Goal: Navigation & Orientation: Find specific page/section

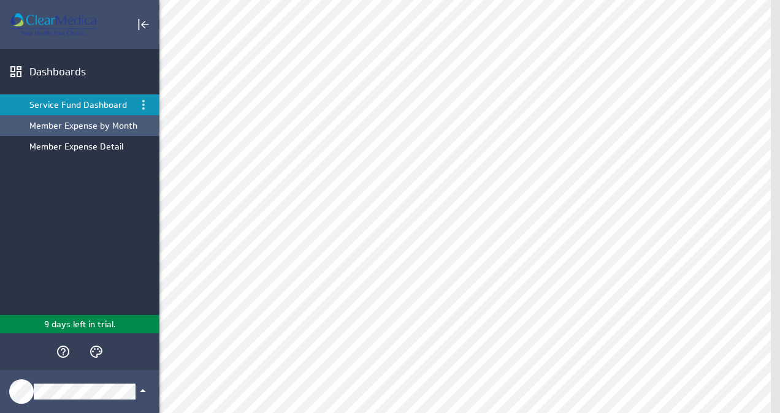
click at [85, 129] on div "Member Expense by Month" at bounding box center [91, 125] width 124 height 11
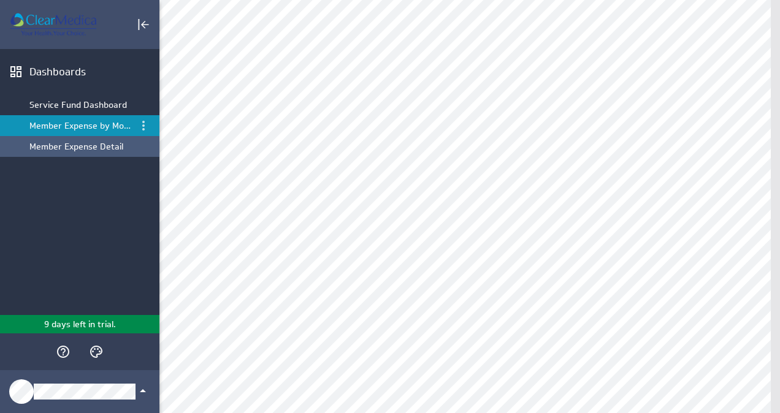
click at [97, 146] on div "Member Expense Detail" at bounding box center [91, 146] width 124 height 11
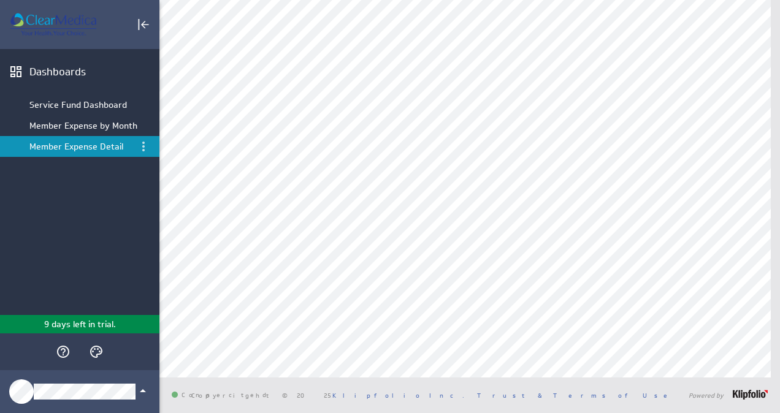
scroll to position [111, 0]
click at [144, 148] on icon "Menu" at bounding box center [143, 146] width 15 height 15
click at [103, 124] on div at bounding box center [390, 206] width 780 height 413
click at [103, 124] on div "Member Expense by Month" at bounding box center [91, 125] width 124 height 11
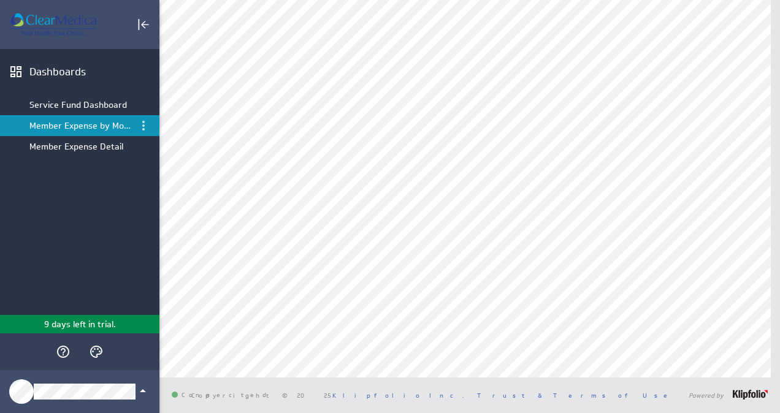
scroll to position [0, 0]
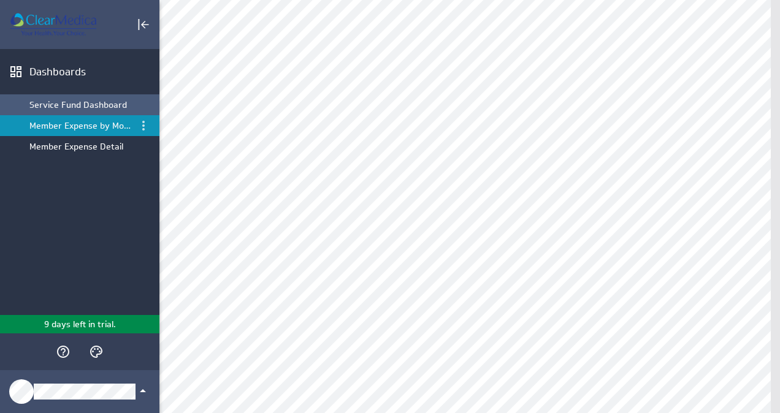
click at [74, 101] on div "Service Fund Dashboard" at bounding box center [91, 104] width 124 height 11
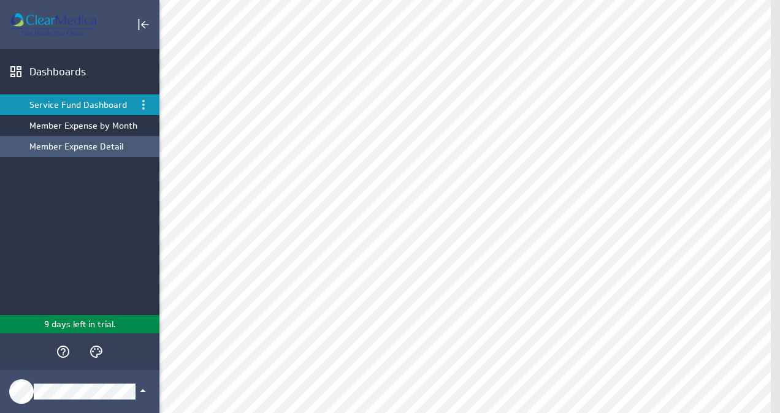
click at [71, 146] on div "Member Expense Detail" at bounding box center [91, 146] width 124 height 11
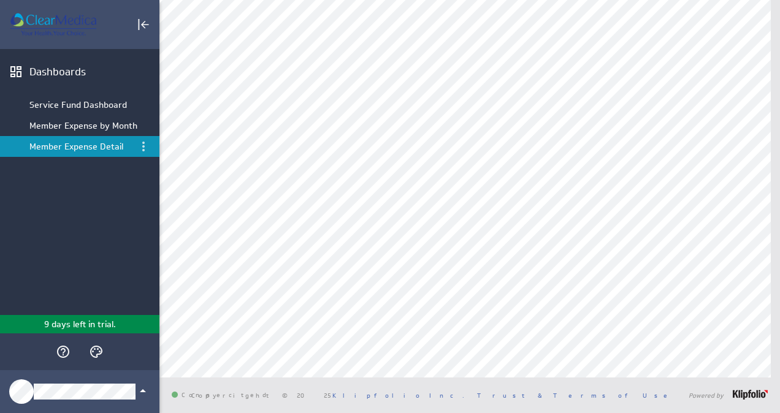
scroll to position [185, 0]
click at [119, 128] on li "Member Expense by Month" at bounding box center [79, 125] width 159 height 21
click at [80, 124] on div "Member Expense by Month" at bounding box center [91, 125] width 124 height 11
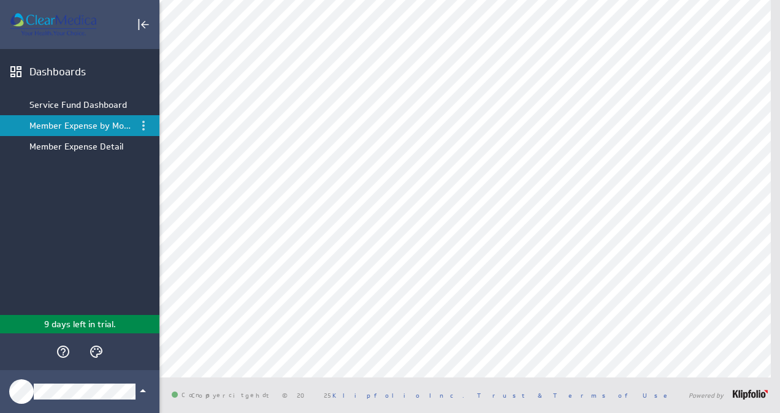
scroll to position [0, 0]
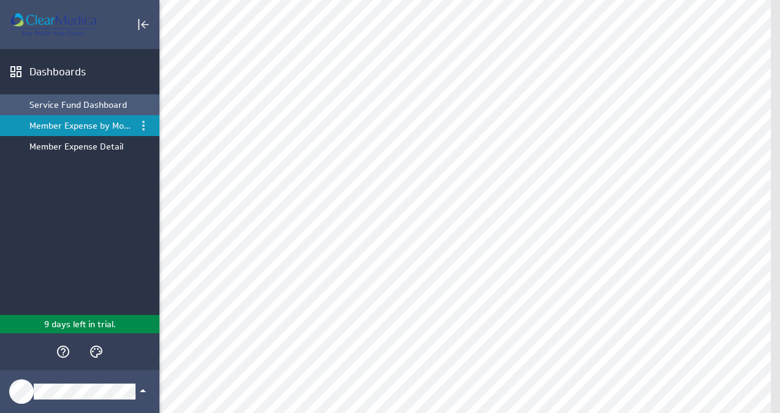
click at [87, 105] on div "Service Fund Dashboard" at bounding box center [91, 104] width 124 height 11
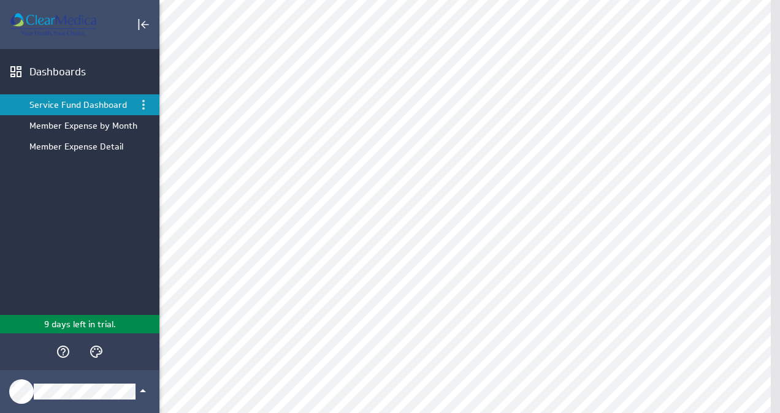
scroll to position [237, 0]
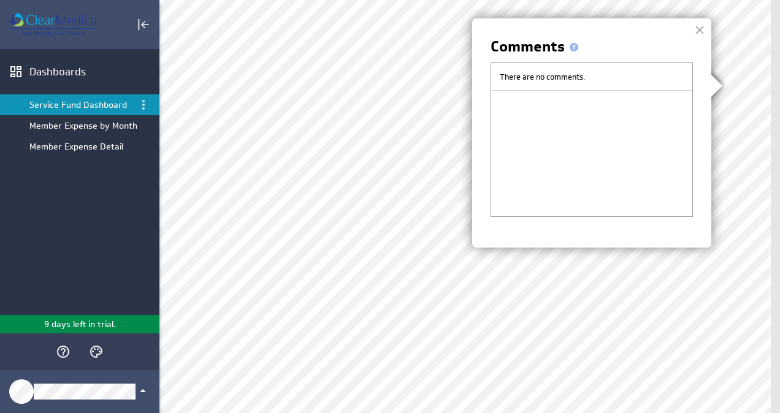
click at [700, 33] on div at bounding box center [699, 30] width 18 height 18
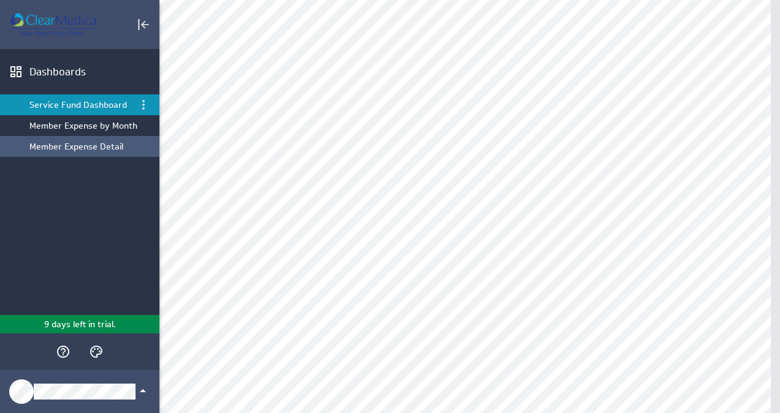
click at [99, 145] on div "Member Expense Detail" at bounding box center [91, 146] width 124 height 11
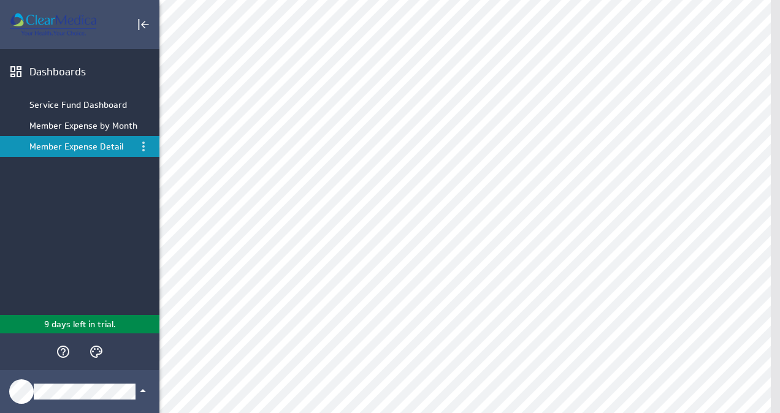
scroll to position [0, 0]
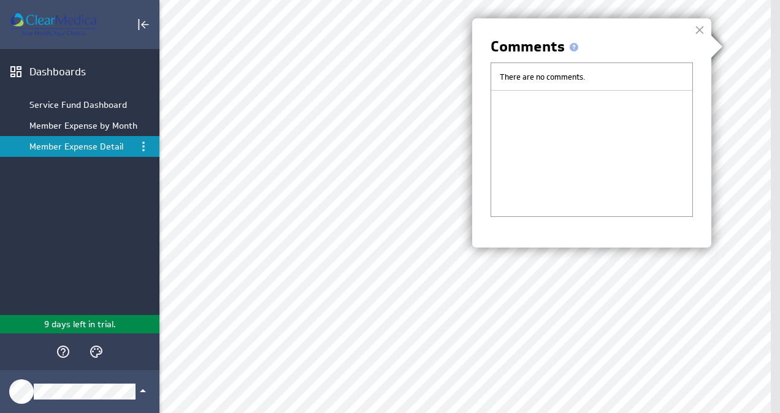
click at [570, 104] on div "There are no comments." at bounding box center [591, 140] width 202 height 154
click at [562, 75] on div "There are no comments." at bounding box center [591, 77] width 201 height 28
click at [529, 70] on div "There are no comments." at bounding box center [591, 77] width 201 height 28
drag, startPoint x: 529, startPoint y: 70, endPoint x: 521, endPoint y: 109, distance: 40.2
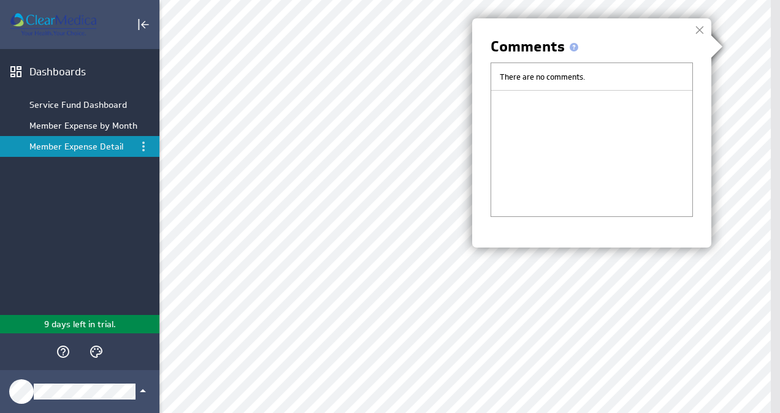
click at [521, 109] on div "There are no comments." at bounding box center [591, 140] width 202 height 154
click at [521, 111] on div "There are no comments." at bounding box center [591, 140] width 202 height 154
click at [571, 47] on span at bounding box center [574, 47] width 9 height 9
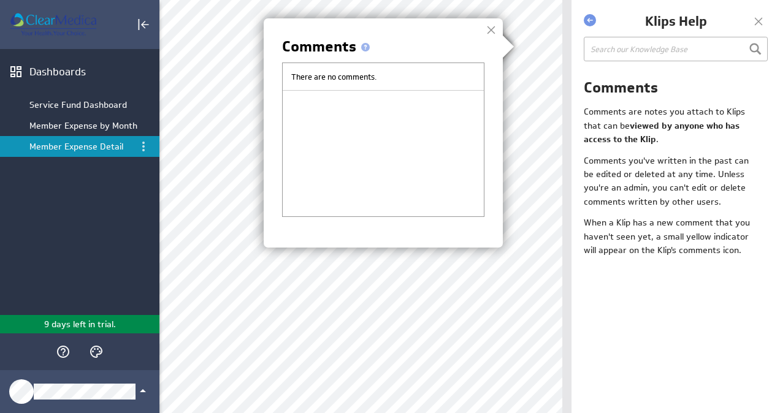
click at [443, 75] on div "There are no comments." at bounding box center [383, 77] width 201 height 28
click at [620, 49] on img at bounding box center [390, 206] width 780 height 413
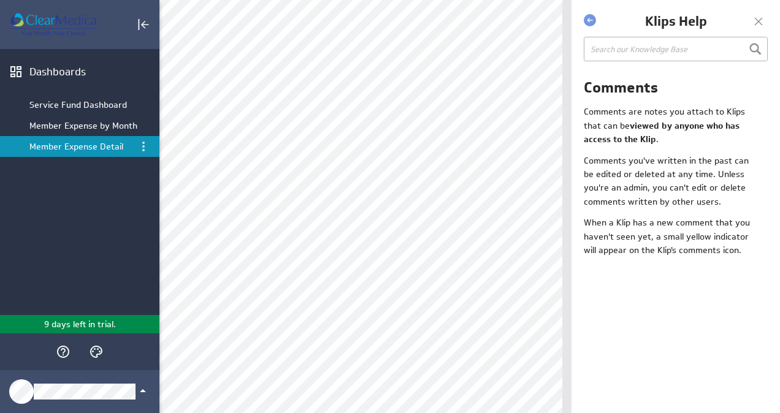
click at [759, 23] on div at bounding box center [758, 21] width 18 height 18
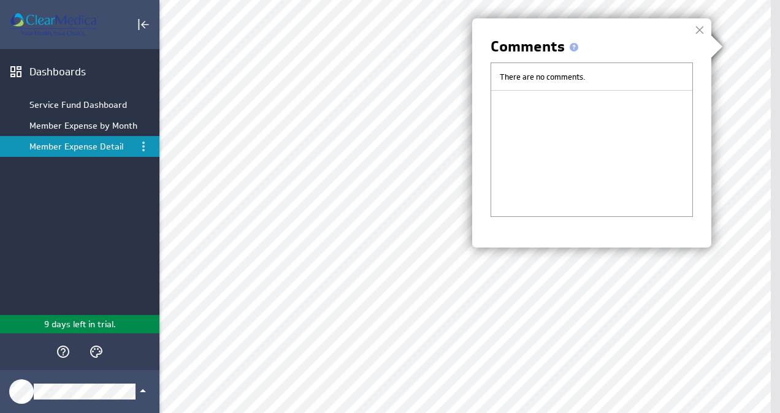
click at [607, 239] on div "Comments There are no comments." at bounding box center [591, 132] width 239 height 229
click at [579, 145] on div "There are no comments." at bounding box center [591, 140] width 202 height 154
click at [555, 77] on div "There are no comments." at bounding box center [591, 77] width 201 height 28
click at [573, 48] on span at bounding box center [574, 47] width 9 height 9
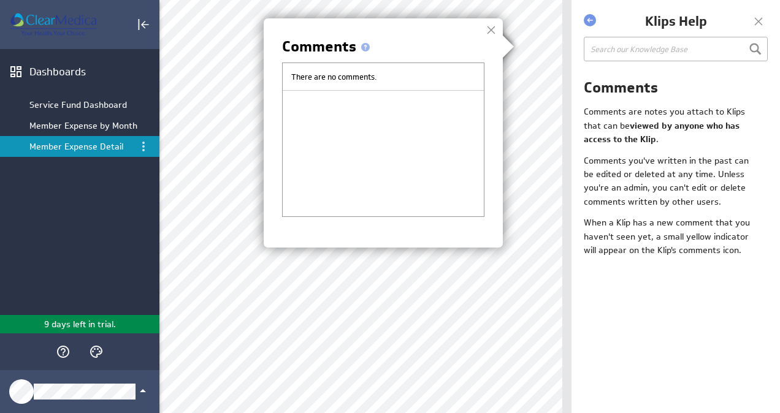
click at [591, 18] on img at bounding box center [390, 206] width 780 height 413
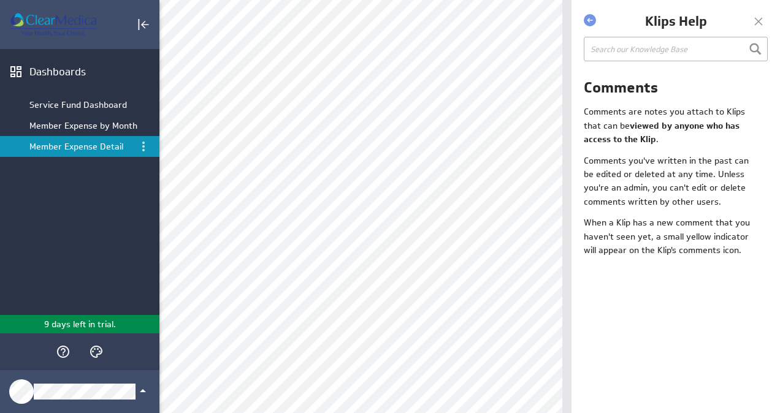
click at [758, 22] on div at bounding box center [758, 21] width 18 height 18
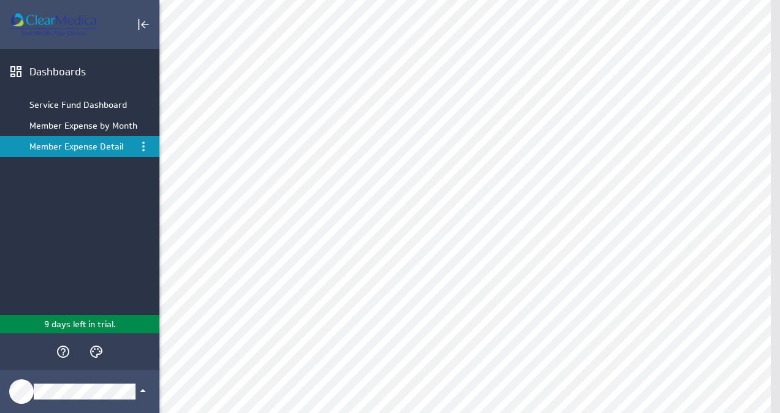
scroll to position [51, 0]
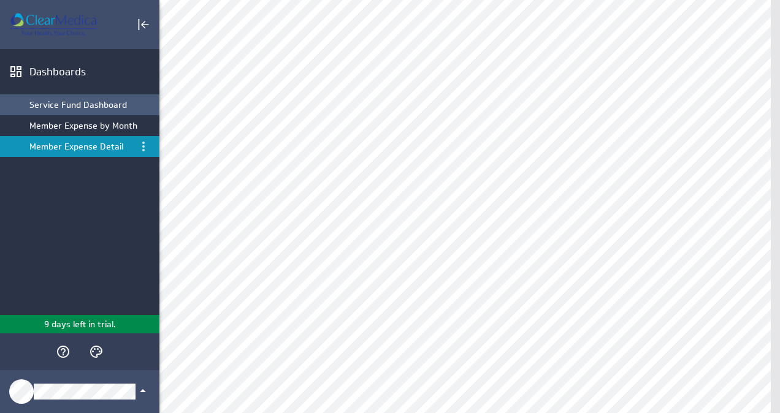
click at [88, 102] on div "Service Fund Dashboard" at bounding box center [91, 104] width 124 height 11
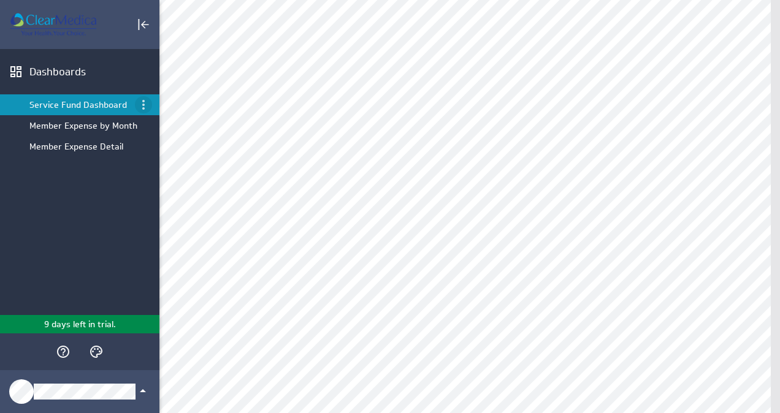
scroll to position [126, 0]
click at [99, 126] on div "Member Expense by Month" at bounding box center [91, 125] width 124 height 11
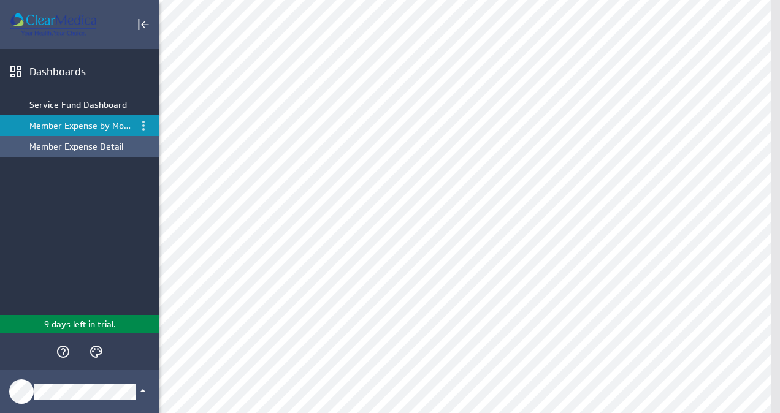
scroll to position [17, 0]
click at [95, 144] on div "Member Expense Detail" at bounding box center [91, 146] width 124 height 11
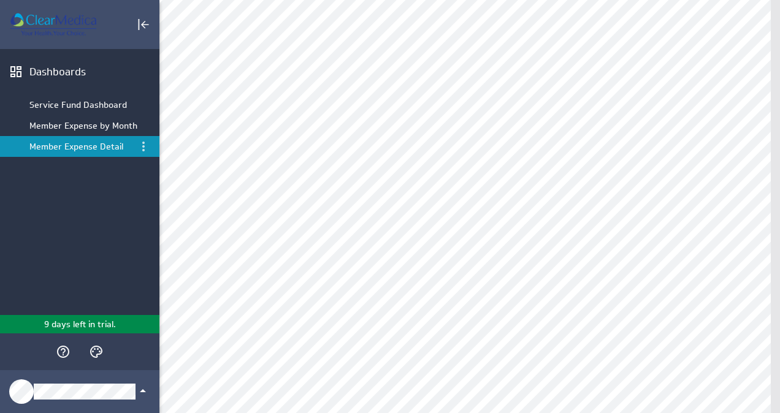
scroll to position [0, 0]
click at [81, 125] on div "Member Expense by Month" at bounding box center [91, 125] width 124 height 11
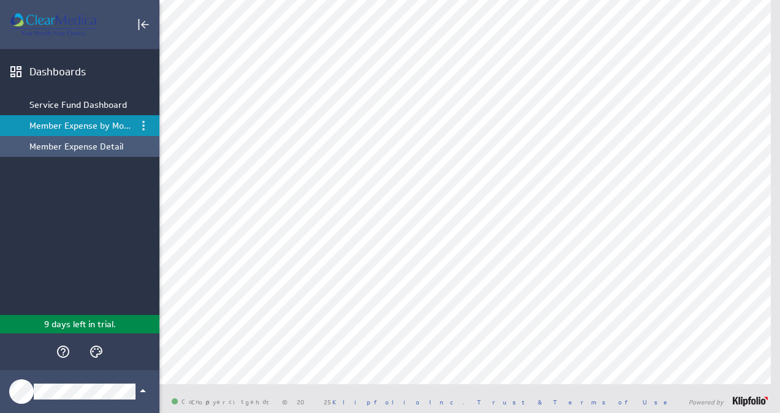
scroll to position [89, 0]
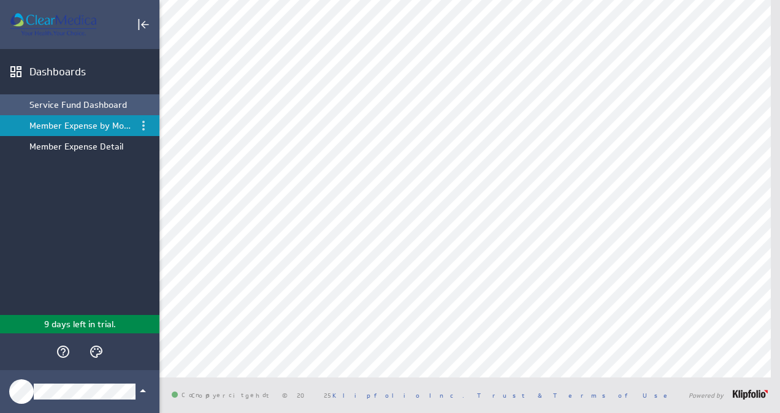
click at [57, 102] on div "Service Fund Dashboard" at bounding box center [91, 104] width 124 height 11
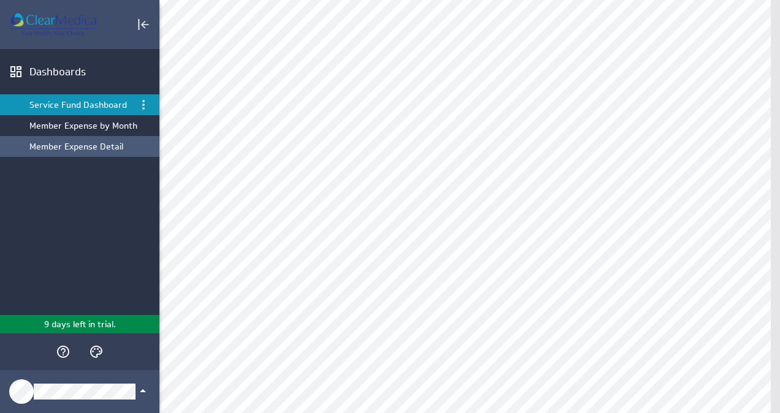
scroll to position [376, 0]
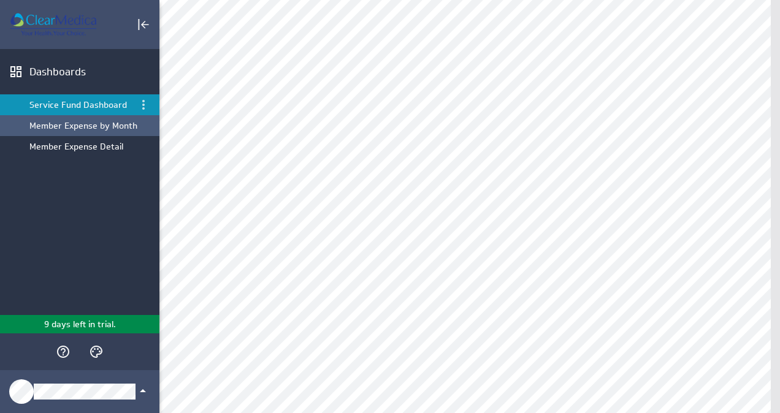
click at [78, 127] on div "Member Expense by Month" at bounding box center [91, 125] width 124 height 11
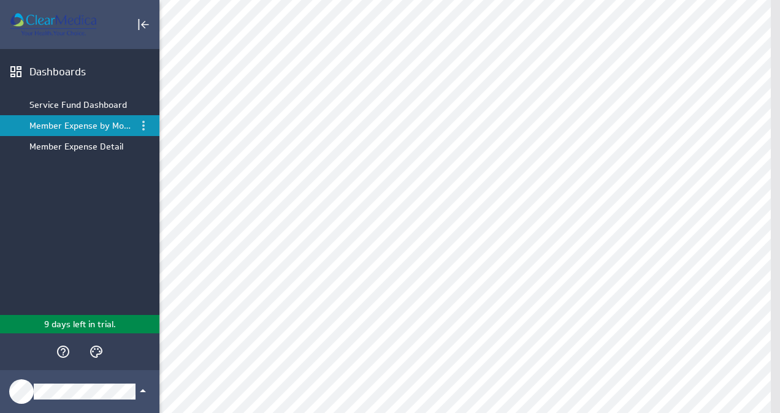
scroll to position [0, 0]
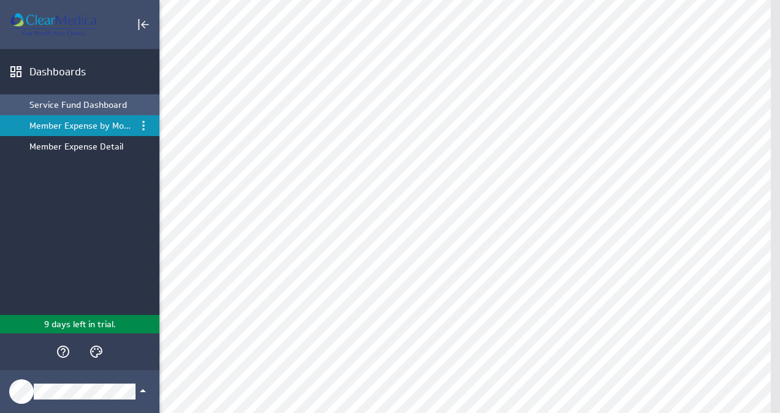
click at [91, 104] on div "Service Fund Dashboard" at bounding box center [91, 104] width 124 height 11
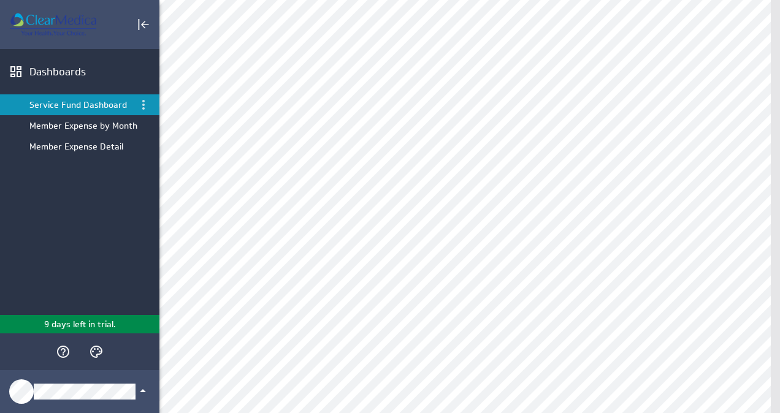
scroll to position [557, 0]
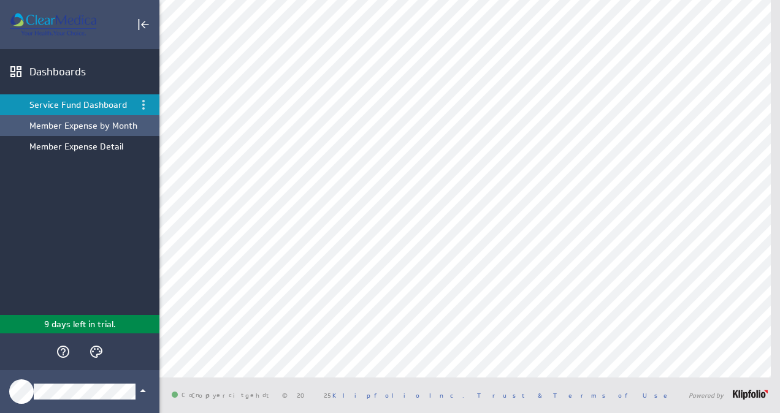
click at [70, 123] on div "Member Expense by Month" at bounding box center [91, 125] width 124 height 11
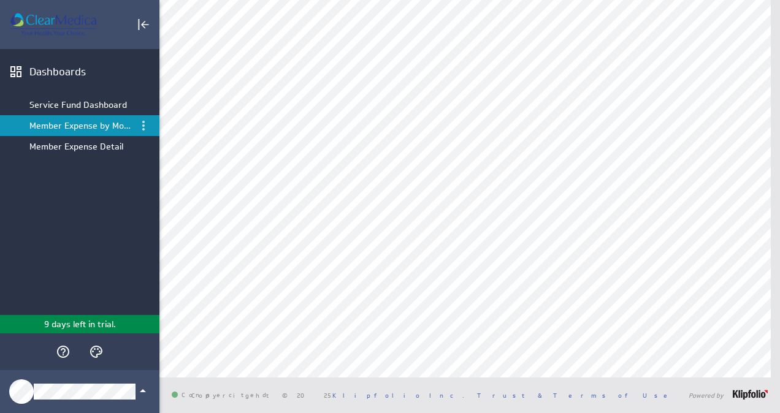
scroll to position [0, 0]
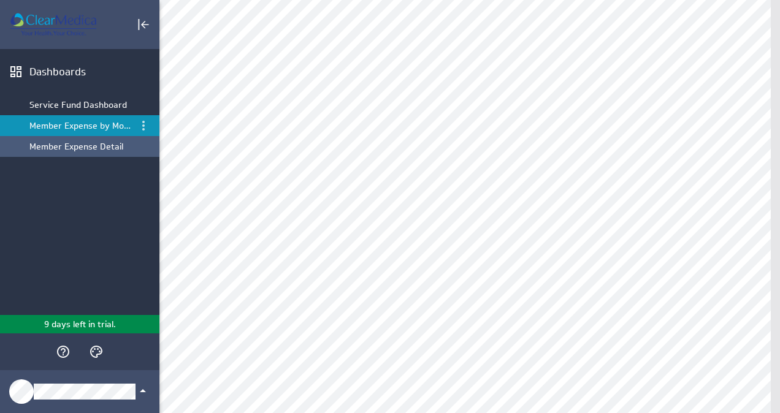
click at [80, 147] on div "Member Expense Detail" at bounding box center [91, 146] width 124 height 11
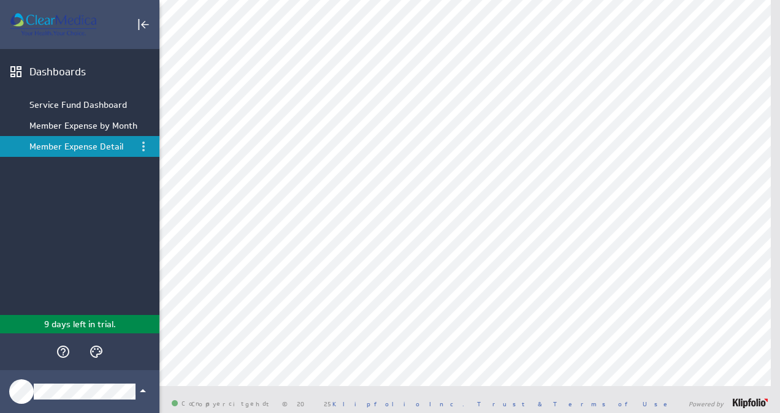
scroll to position [153, 0]
click at [464, 410] on link "Klipfolio Inc." at bounding box center [398, 405] width 132 height 9
click at [99, 346] on icon "Themes" at bounding box center [96, 352] width 15 height 15
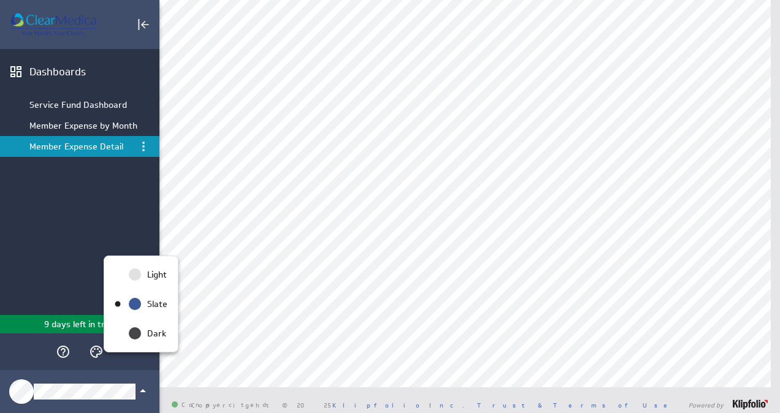
click at [63, 352] on div at bounding box center [390, 206] width 780 height 413
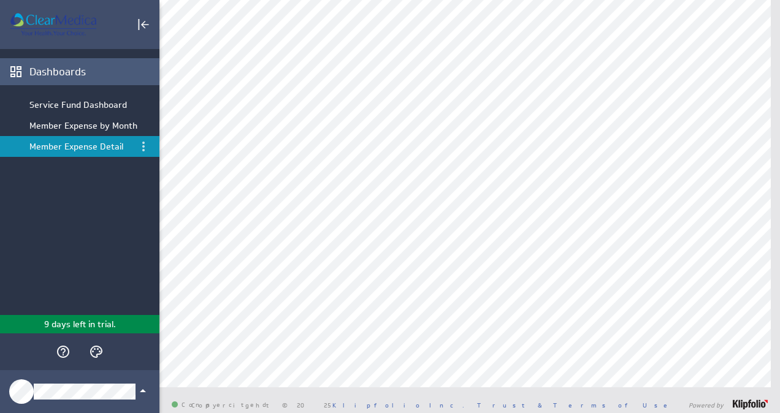
click at [40, 74] on div "Dashboards" at bounding box center [92, 71] width 127 height 13
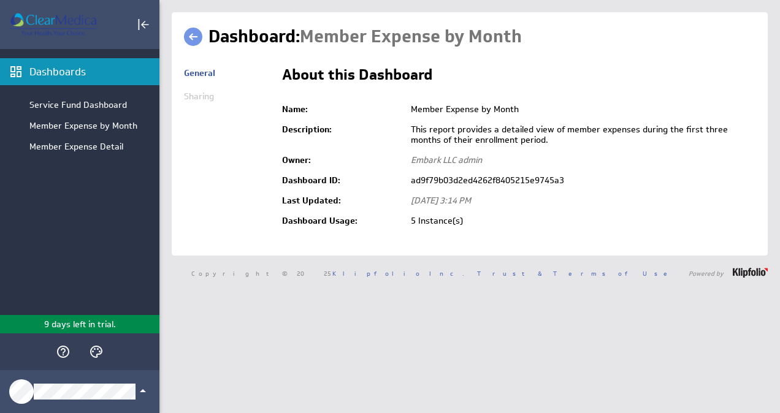
click at [193, 36] on link at bounding box center [193, 37] width 18 height 18
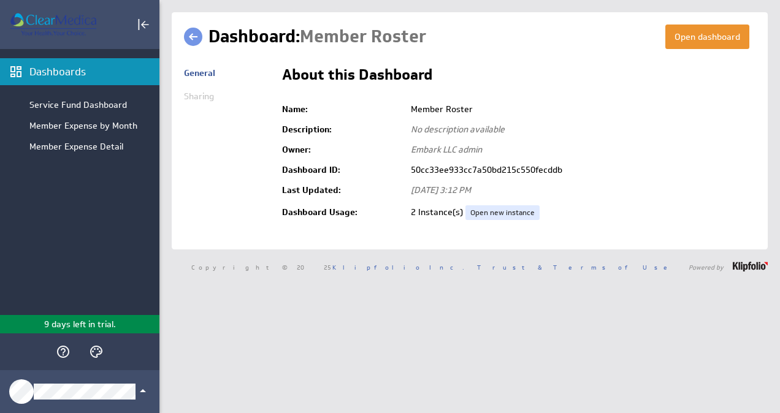
click at [193, 41] on link at bounding box center [193, 37] width 18 height 18
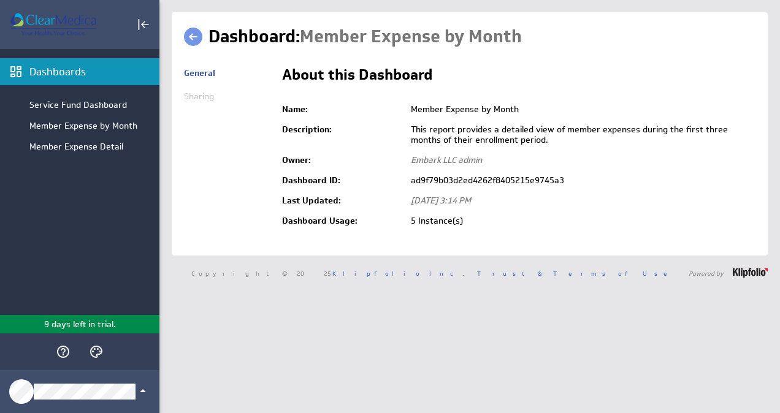
click at [194, 39] on link at bounding box center [193, 37] width 18 height 18
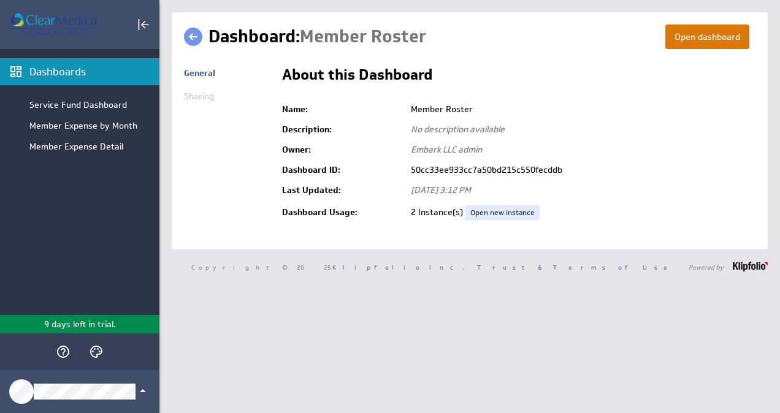
click at [678, 36] on button "Open dashboard" at bounding box center [707, 37] width 84 height 25
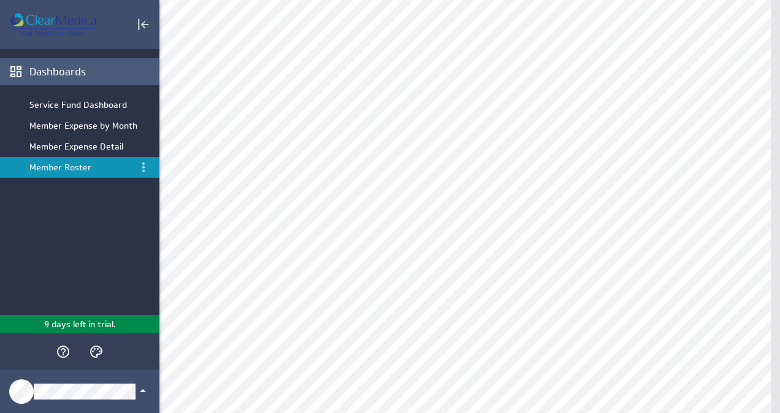
click at [64, 69] on div "Dashboards" at bounding box center [92, 71] width 127 height 13
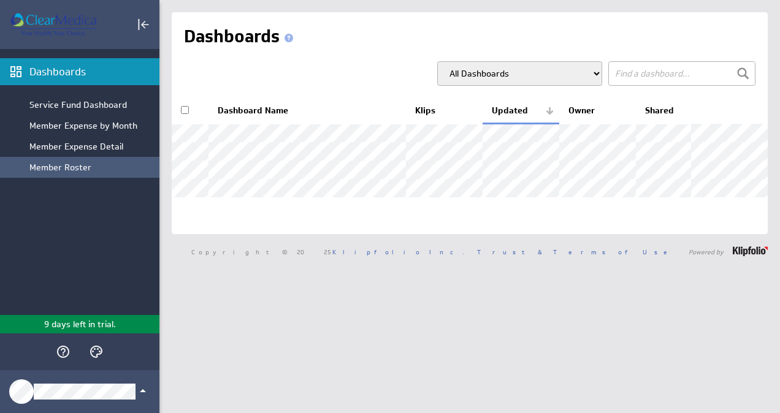
click at [77, 168] on div "Member Roster" at bounding box center [91, 167] width 124 height 11
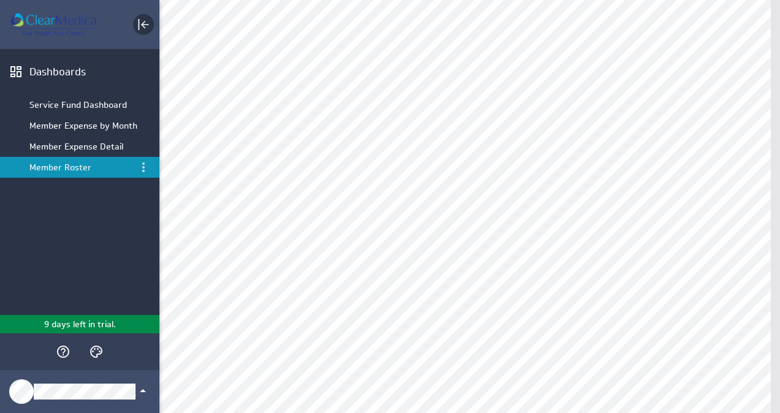
click at [145, 26] on icon "Collapse" at bounding box center [143, 24] width 15 height 15
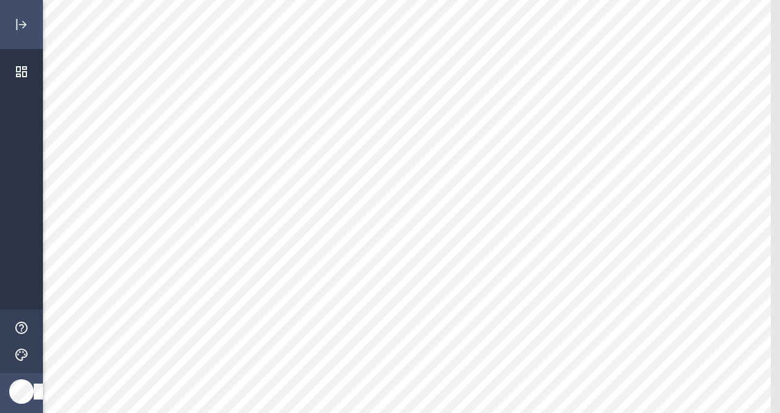
scroll to position [119, 0]
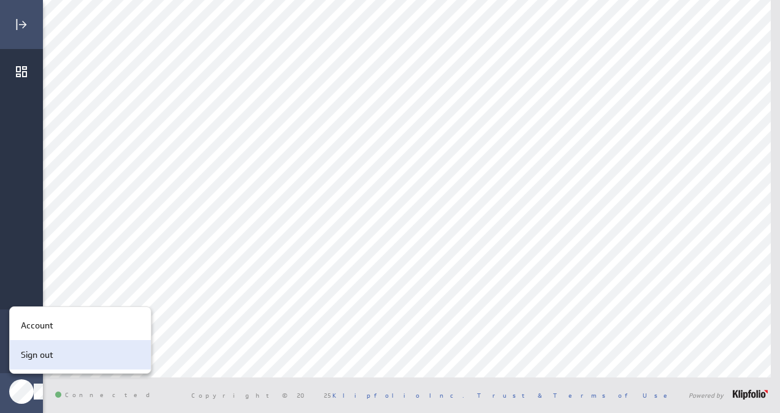
click at [59, 356] on div "Sign out" at bounding box center [78, 355] width 125 height 13
